Goal: Go to known website: Access a specific website the user already knows

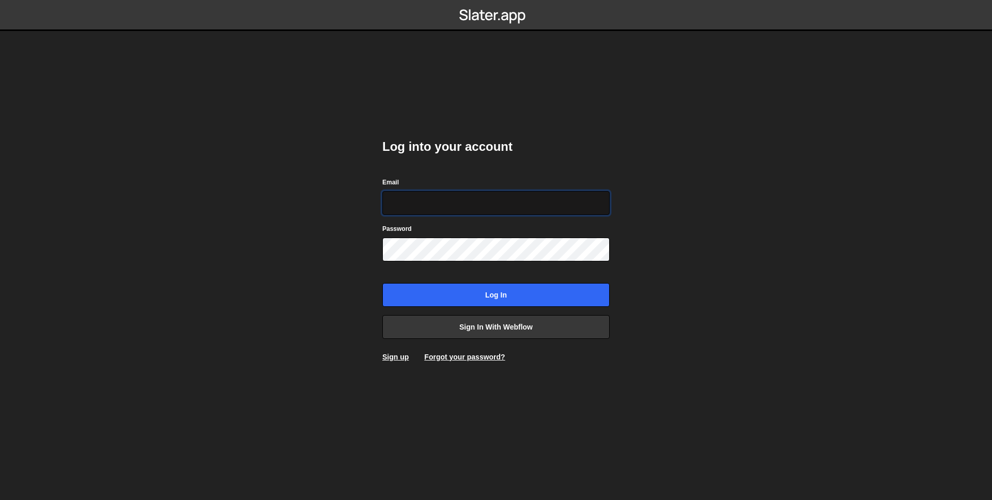
type input "albertodgc@gmail.com"
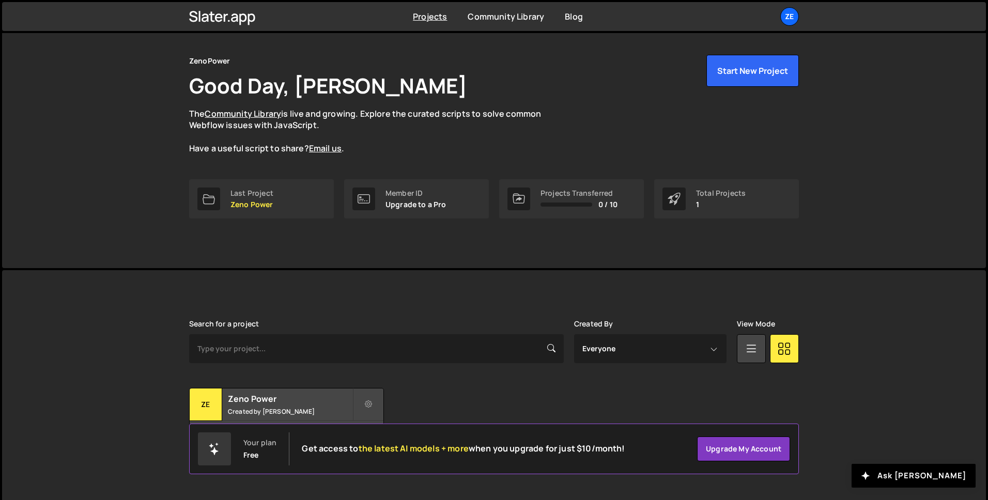
scroll to position [32, 0]
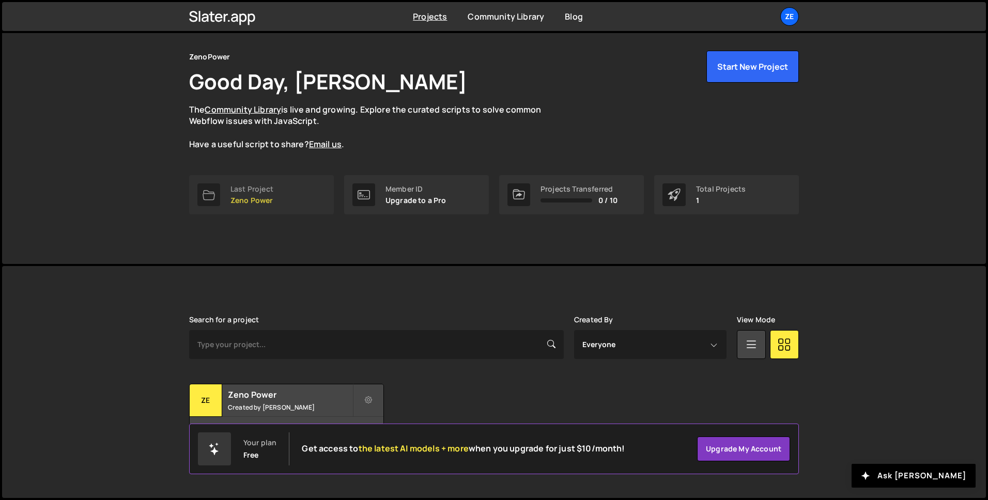
click at [271, 199] on p "Zeno Power" at bounding box center [251, 200] width 43 height 8
